Goal: Find specific page/section: Find specific page/section

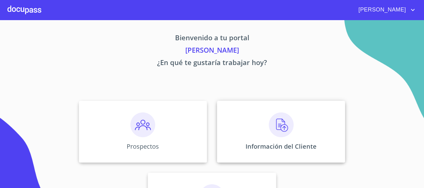
click at [272, 125] on img at bounding box center [281, 125] width 25 height 25
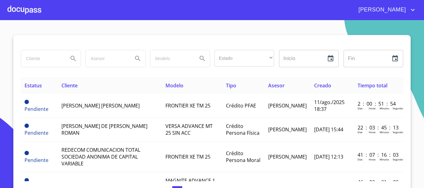
click at [45, 61] on input "search" at bounding box center [42, 58] width 42 height 17
type input "[PERSON_NAME]"
click at [71, 60] on icon "Search" at bounding box center [72, 58] width 7 height 7
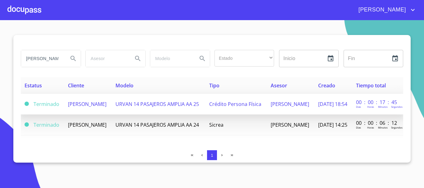
click at [89, 105] on span "[PERSON_NAME]" at bounding box center [87, 104] width 38 height 7
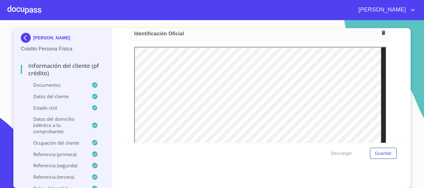
scroll to position [155, 0]
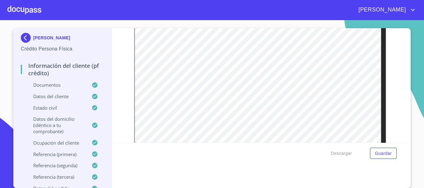
click at [45, 84] on p "Documentos" at bounding box center [56, 85] width 71 height 6
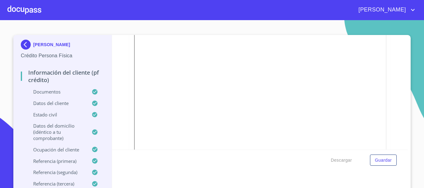
scroll to position [1675, 0]
